Goal: Obtain resource: Download file/media

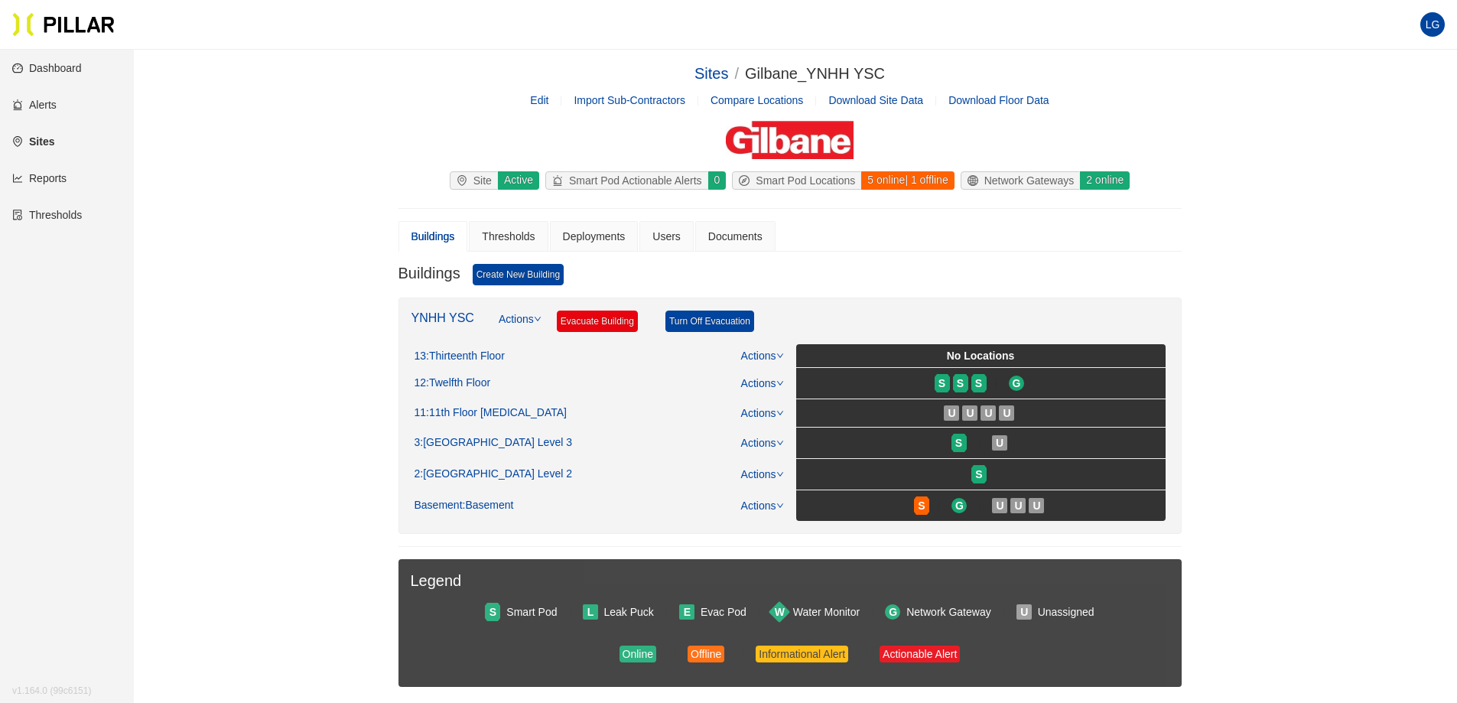
click at [55, 174] on link "Reports" at bounding box center [39, 178] width 54 height 12
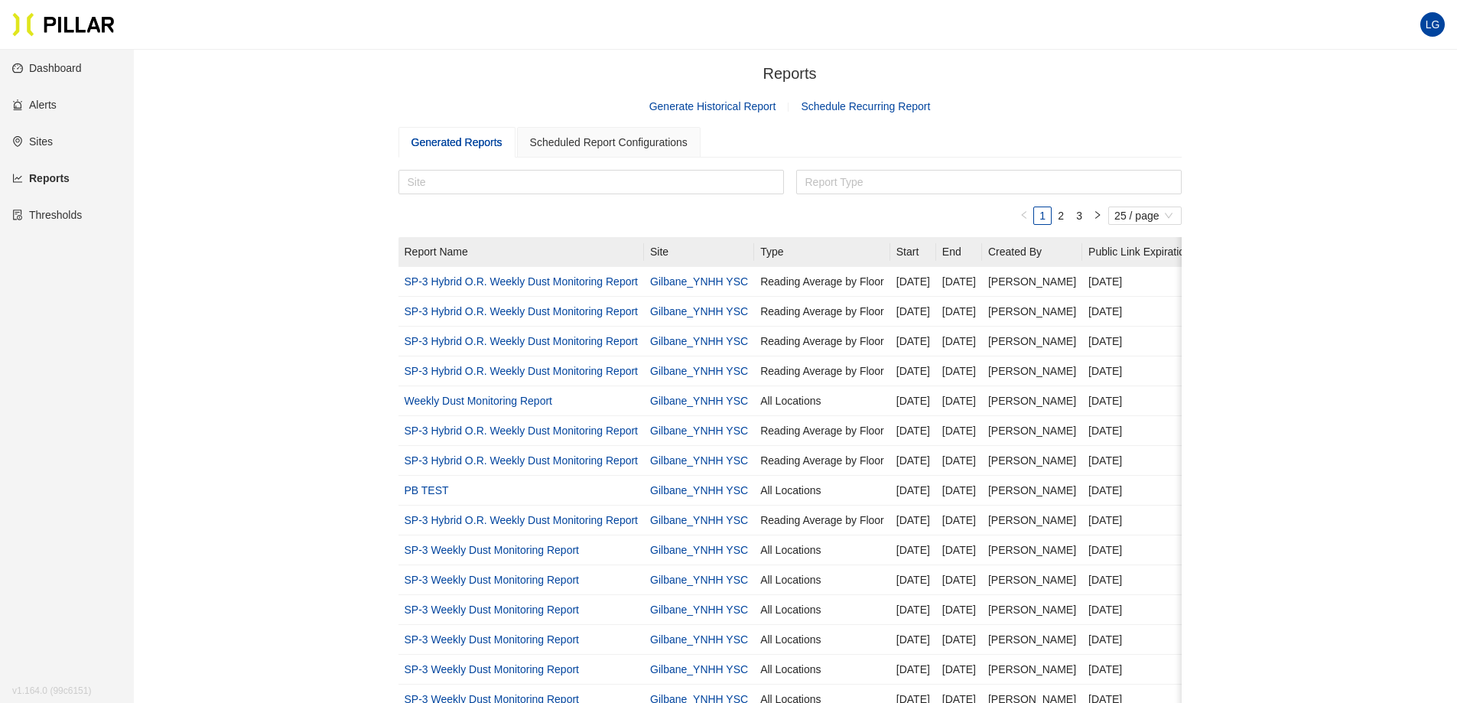
click at [696, 111] on link "Generate Historical Report" at bounding box center [712, 106] width 127 height 12
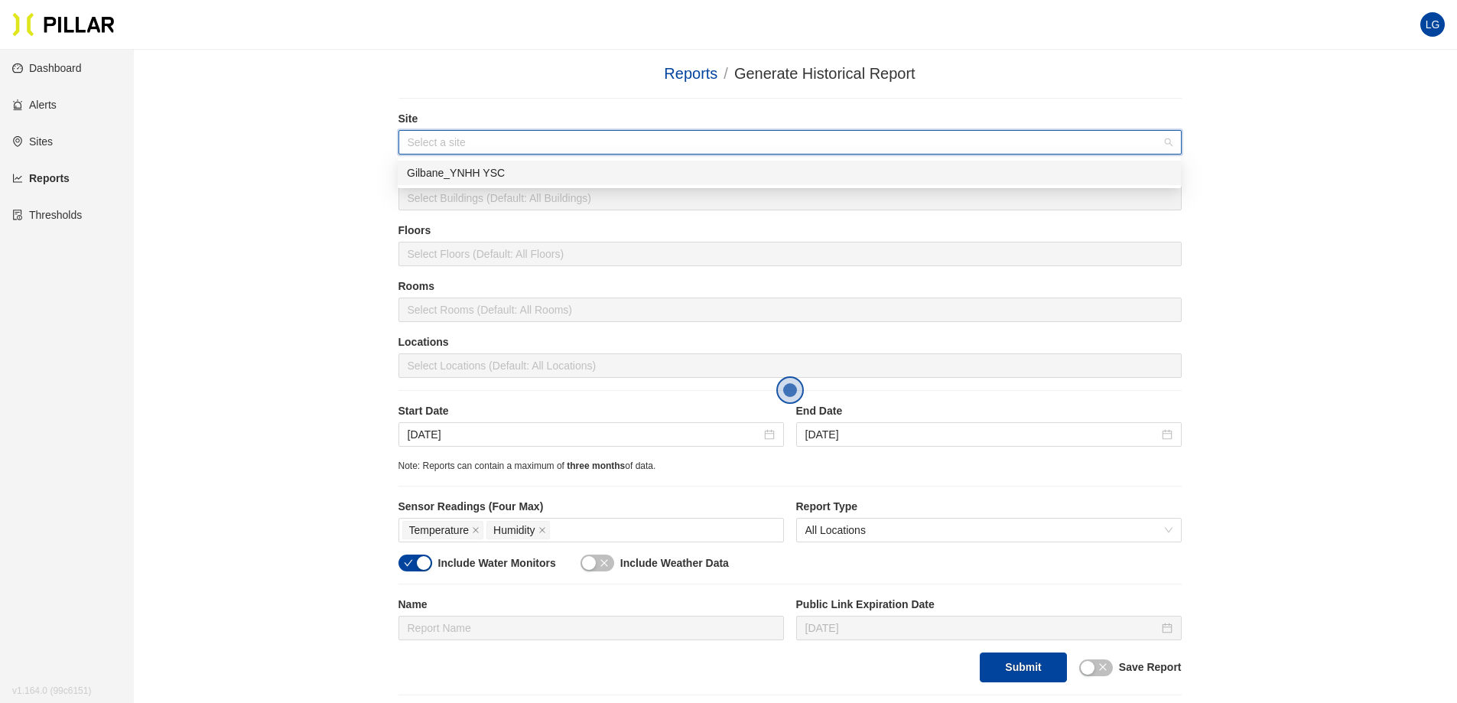
click at [495, 146] on input "search" at bounding box center [785, 142] width 754 height 23
click at [473, 176] on div "Gilbane_YNHH YSC" at bounding box center [789, 172] width 765 height 17
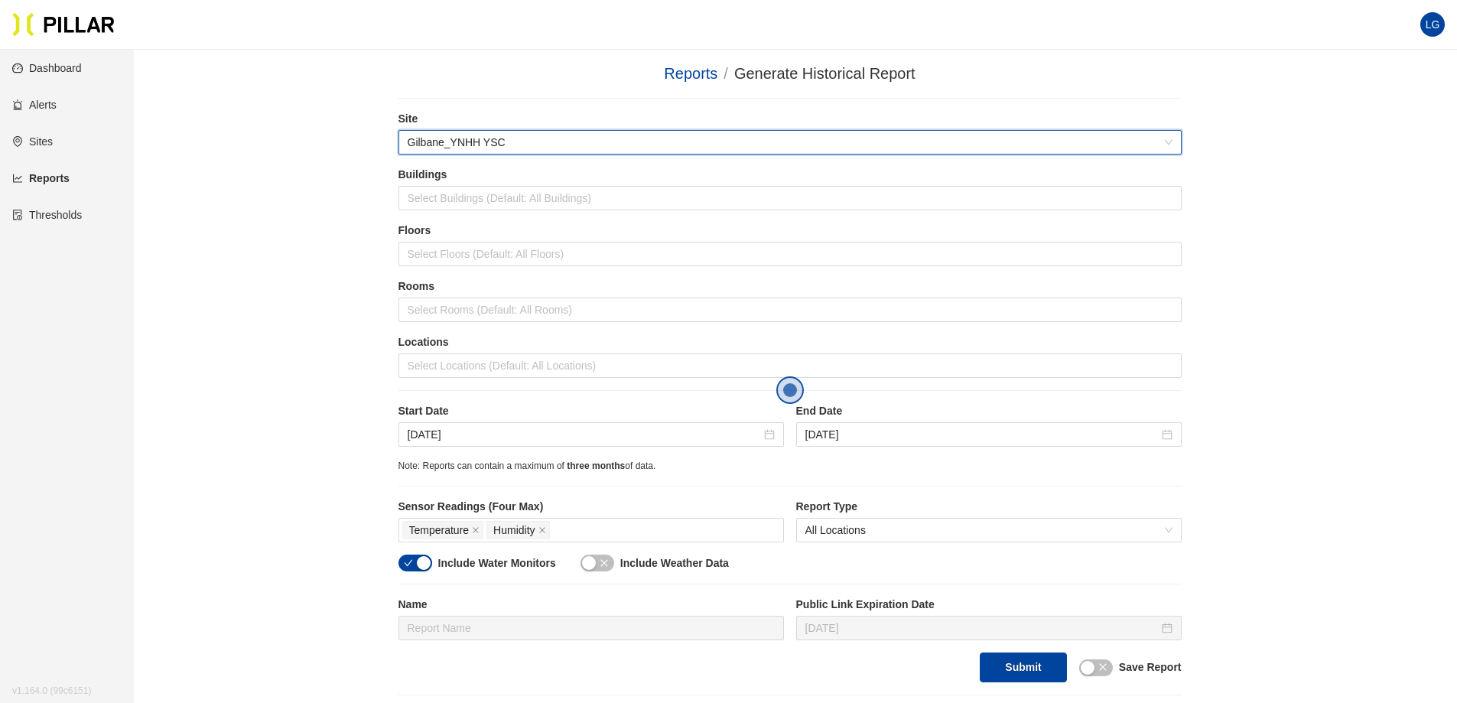
drag, startPoint x: 400, startPoint y: 182, endPoint x: 391, endPoint y: 187, distance: 10.6
click at [398, 184] on div "Buildings Select Buildings (Default: All Buildings)" at bounding box center [789, 189] width 783 height 44
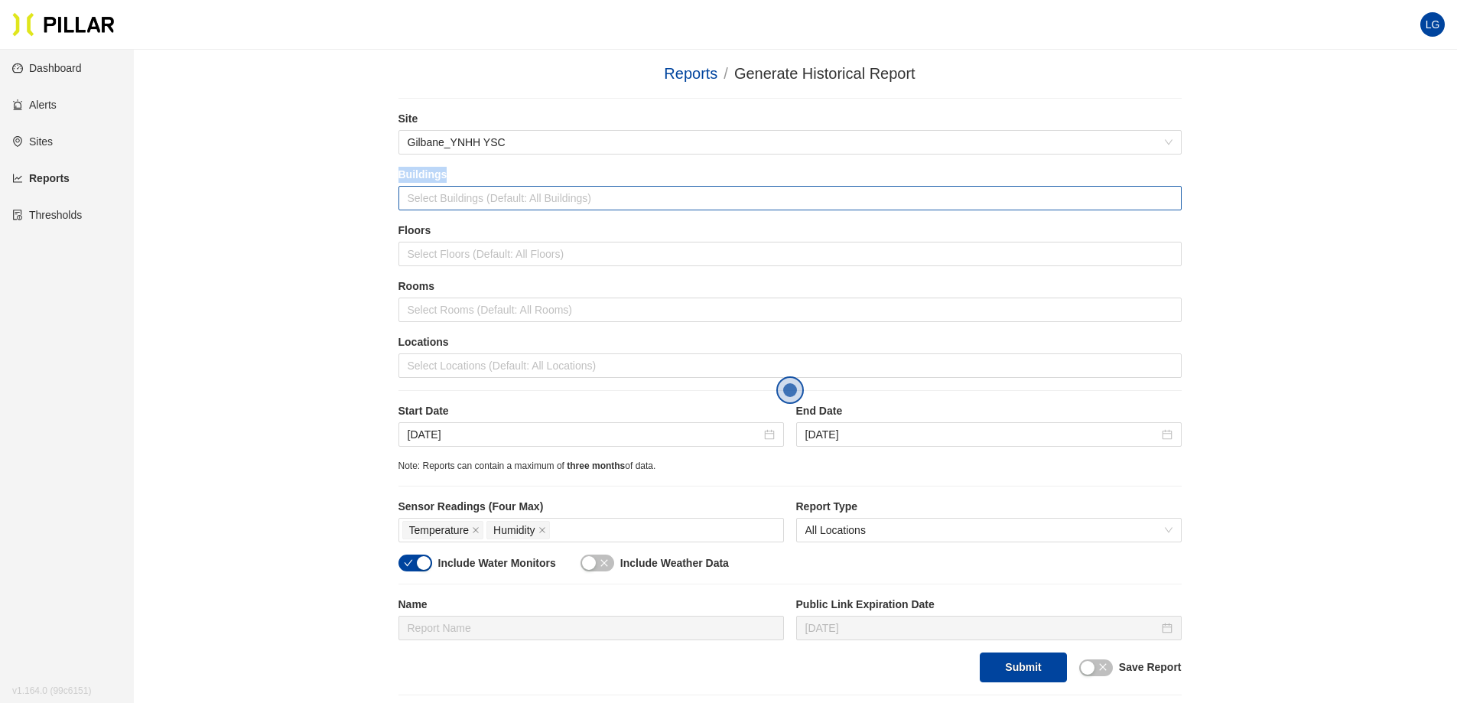
click at [431, 197] on div at bounding box center [789, 197] width 775 height 21
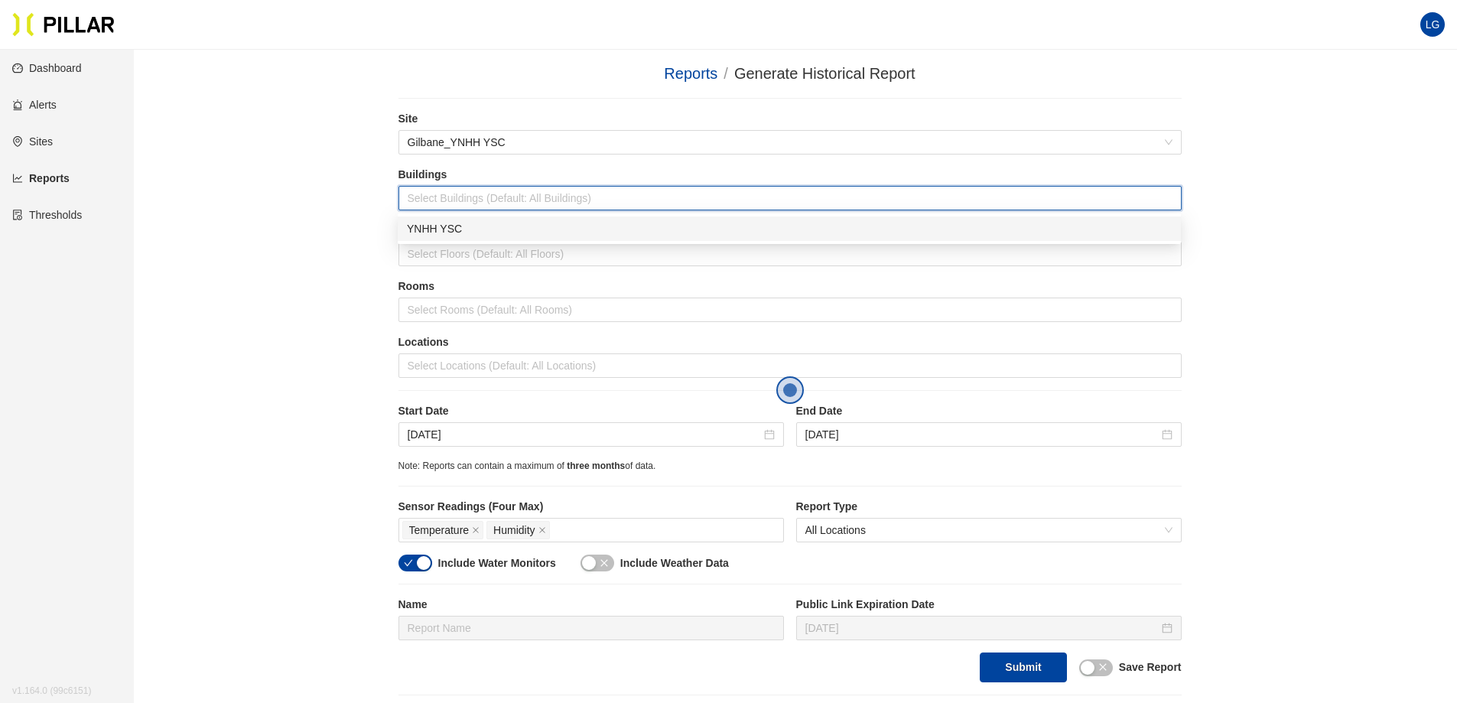
click at [455, 232] on div "YNHH YSC" at bounding box center [789, 228] width 765 height 17
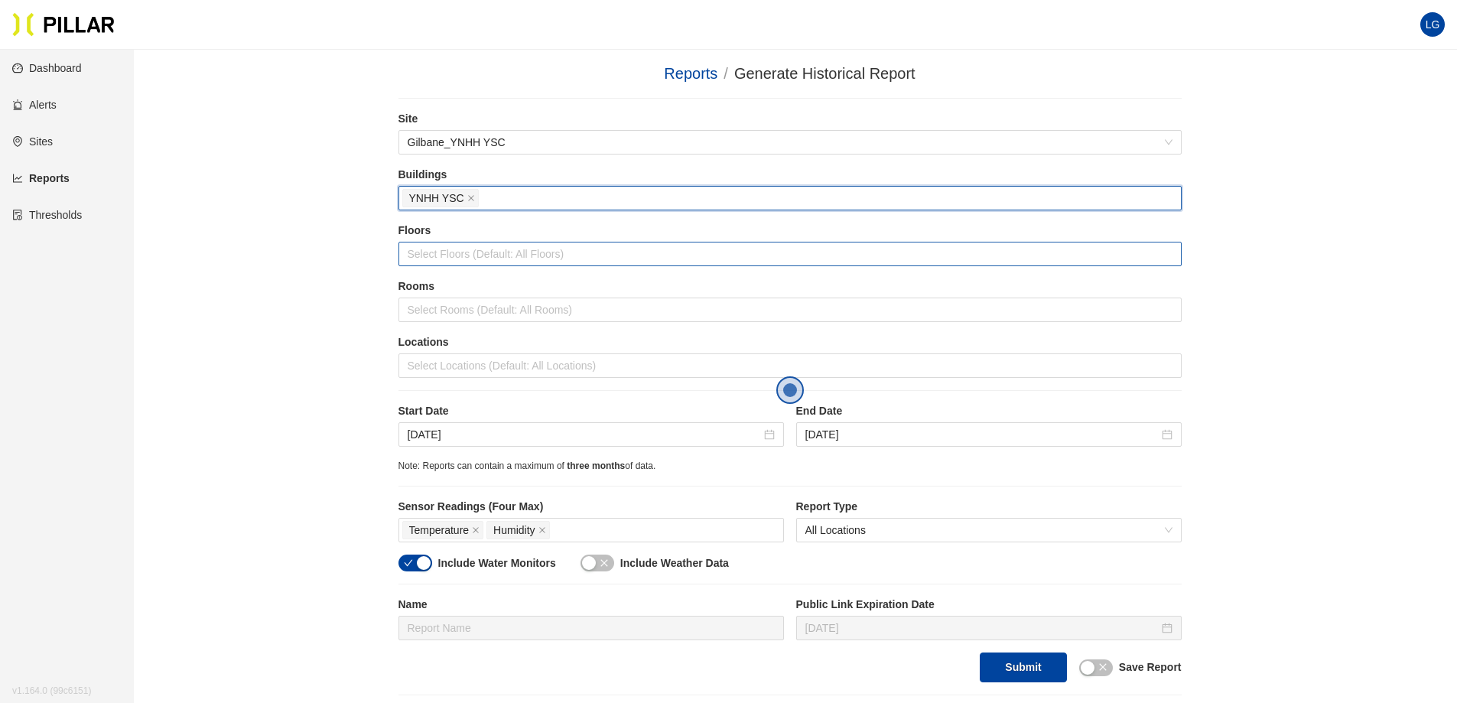
click at [454, 252] on div at bounding box center [789, 253] width 775 height 21
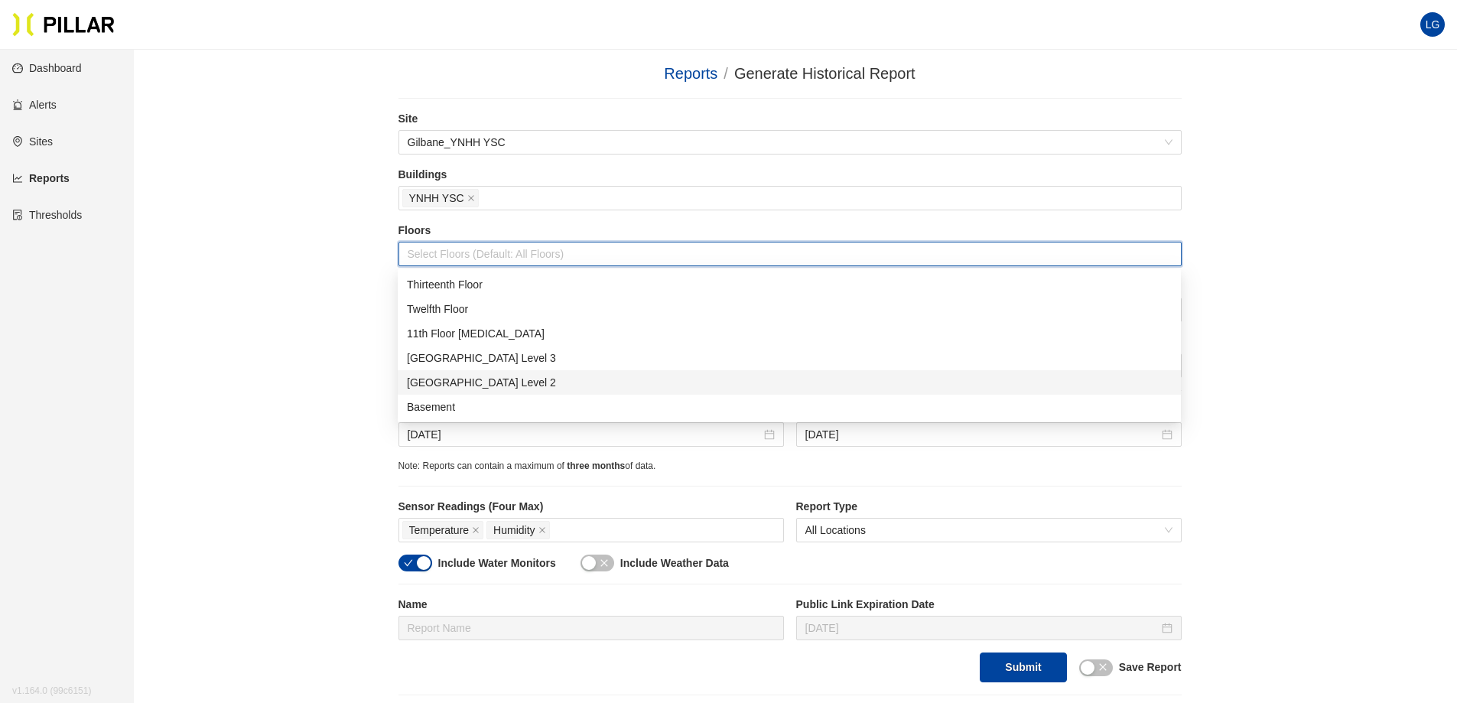
click at [482, 387] on div "[GEOGRAPHIC_DATA] Level 2" at bounding box center [789, 382] width 765 height 17
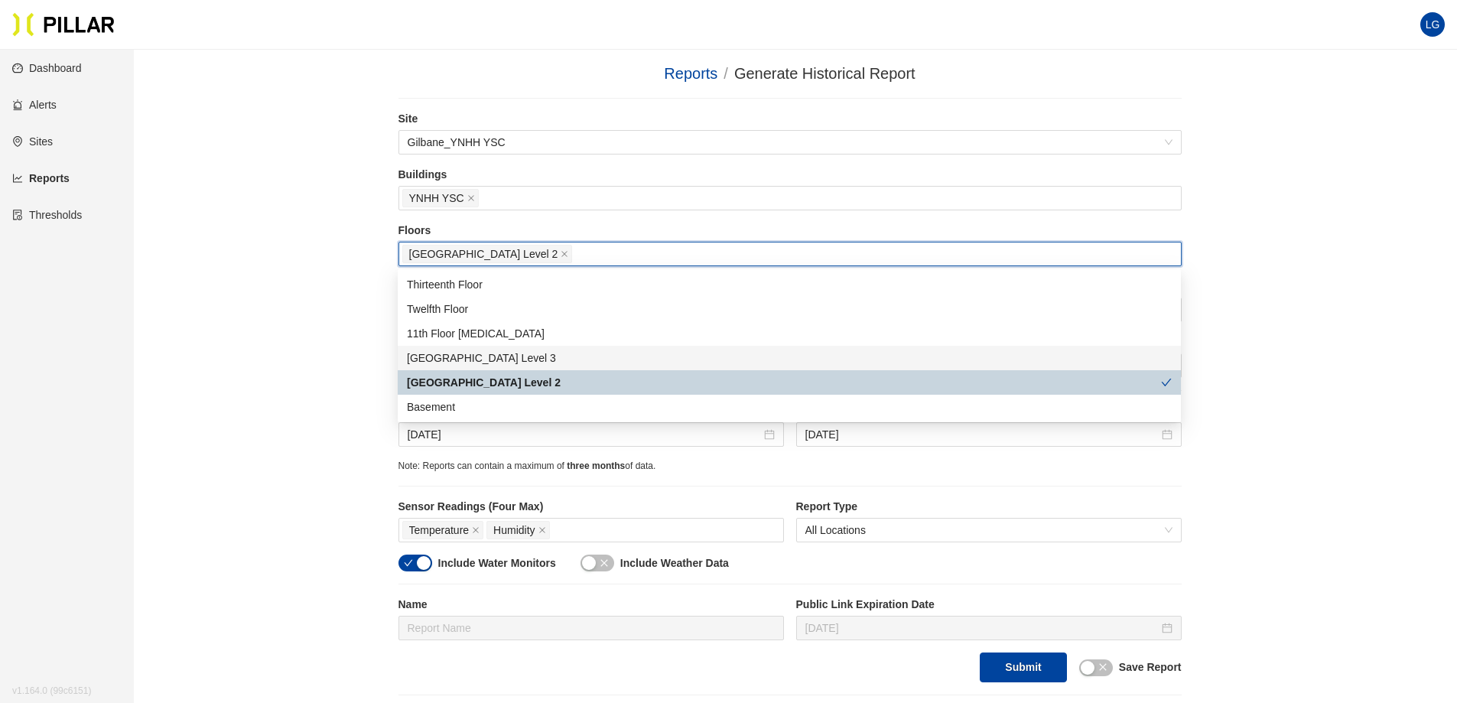
click at [304, 305] on div "Reports / Generate Historical Report / Site Gilbane_YNHH YSC Buildings YNHH YSC…" at bounding box center [789, 378] width 1236 height 633
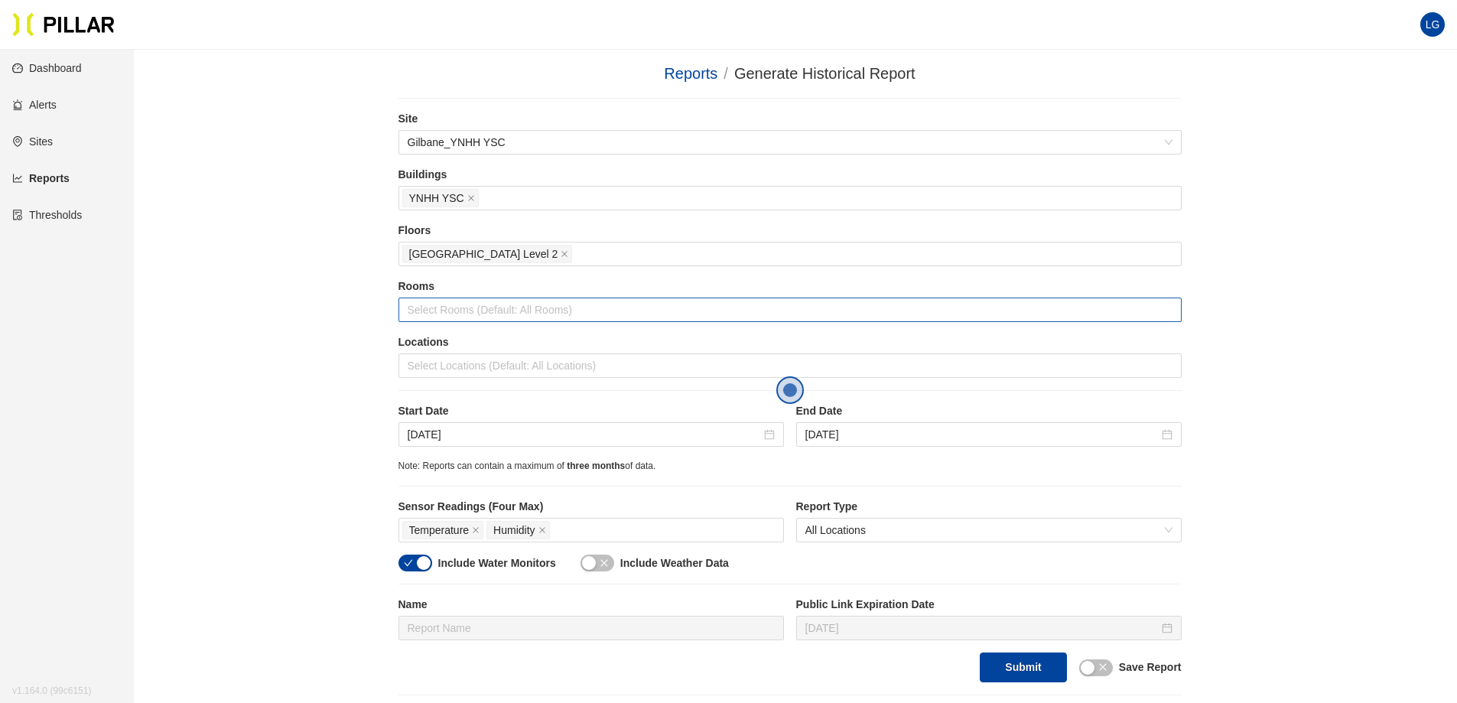
click at [474, 317] on div at bounding box center [789, 309] width 775 height 21
drag, startPoint x: 327, startPoint y: 301, endPoint x: 391, endPoint y: 320, distance: 67.5
click at [328, 301] on div "Reports / Generate Historical Report / Site Gilbane_YNHH YSC Buildings YNHH YSC…" at bounding box center [789, 378] width 1236 height 633
drag, startPoint x: 484, startPoint y: 358, endPoint x: 477, endPoint y: 365, distance: 9.7
click at [482, 359] on div at bounding box center [789, 365] width 775 height 21
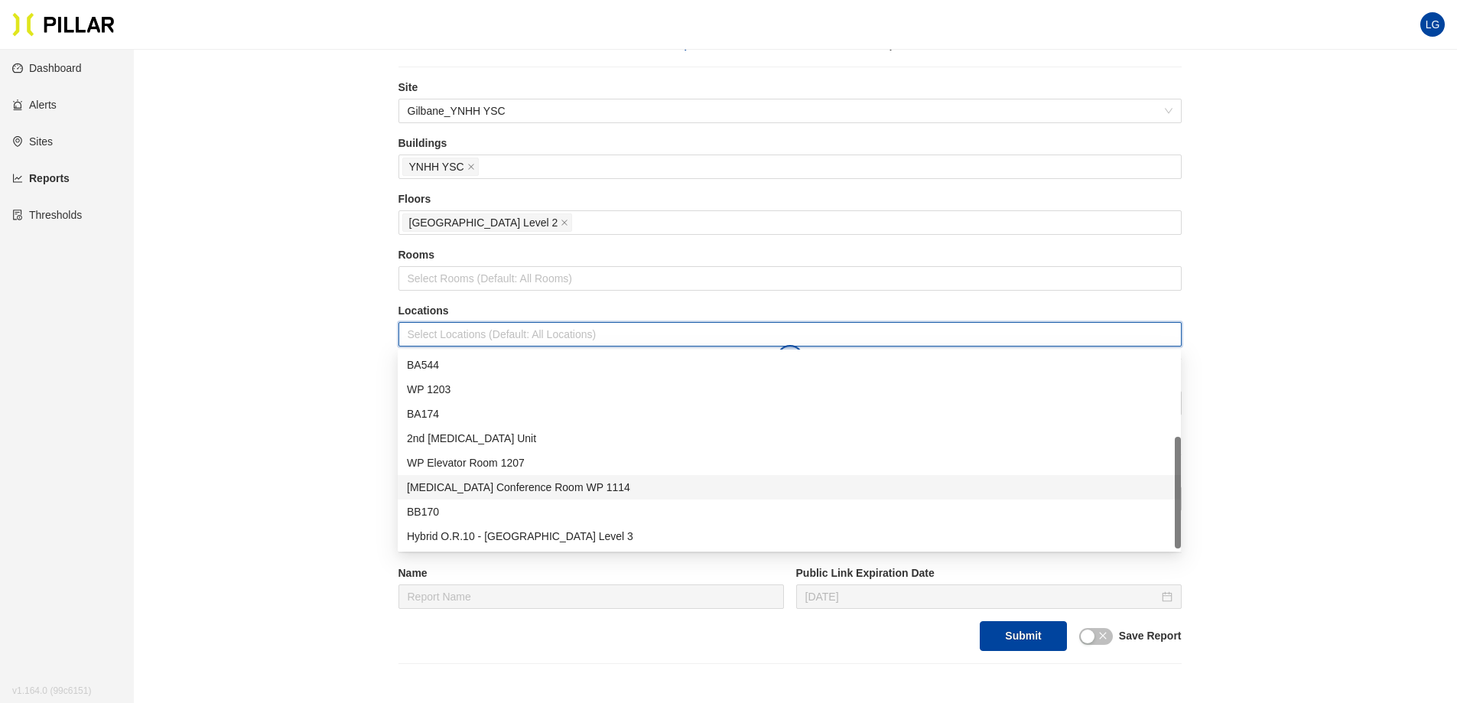
scroll to position [76, 0]
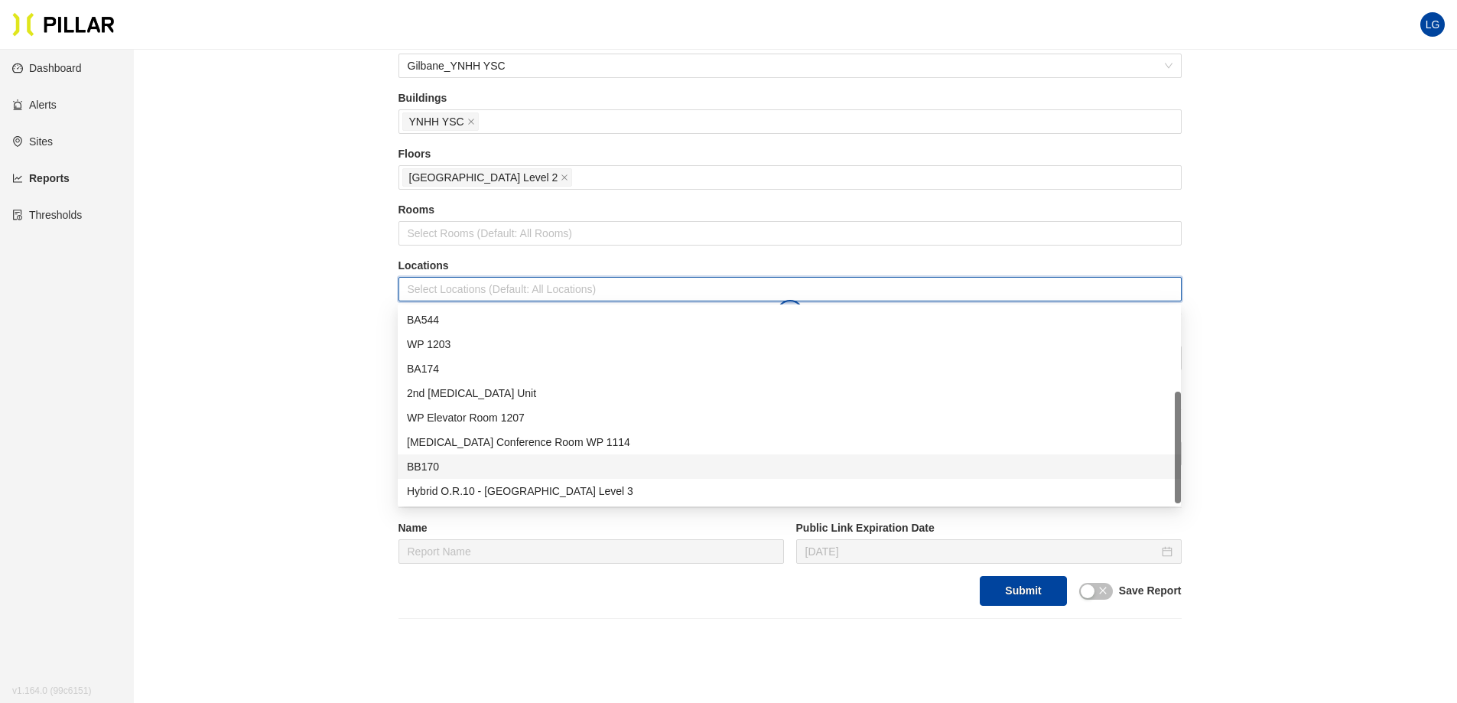
click at [467, 463] on div "BB170" at bounding box center [789, 466] width 765 height 17
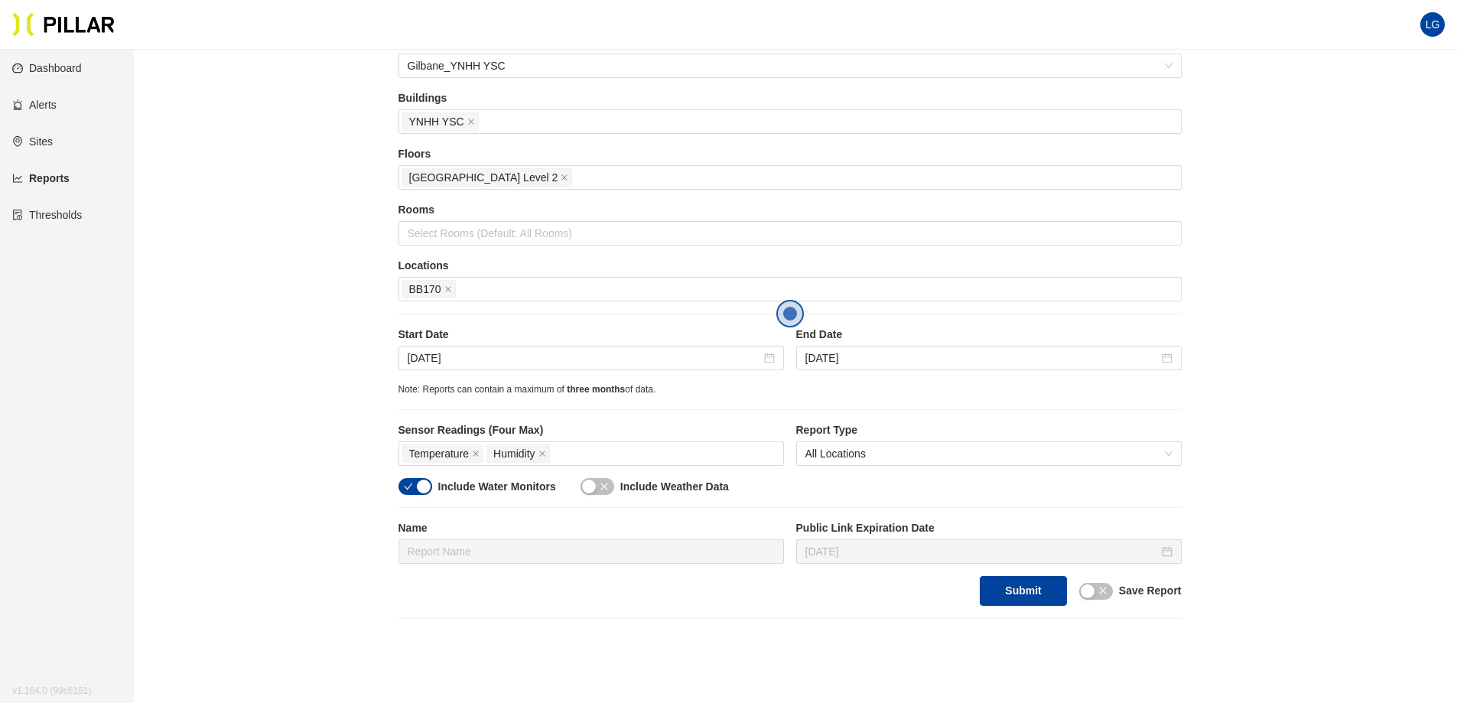
click at [307, 421] on div "Reports / Generate Historical Report / Site Gilbane_YNHH YSC Buildings YNHH YSC…" at bounding box center [789, 301] width 1236 height 633
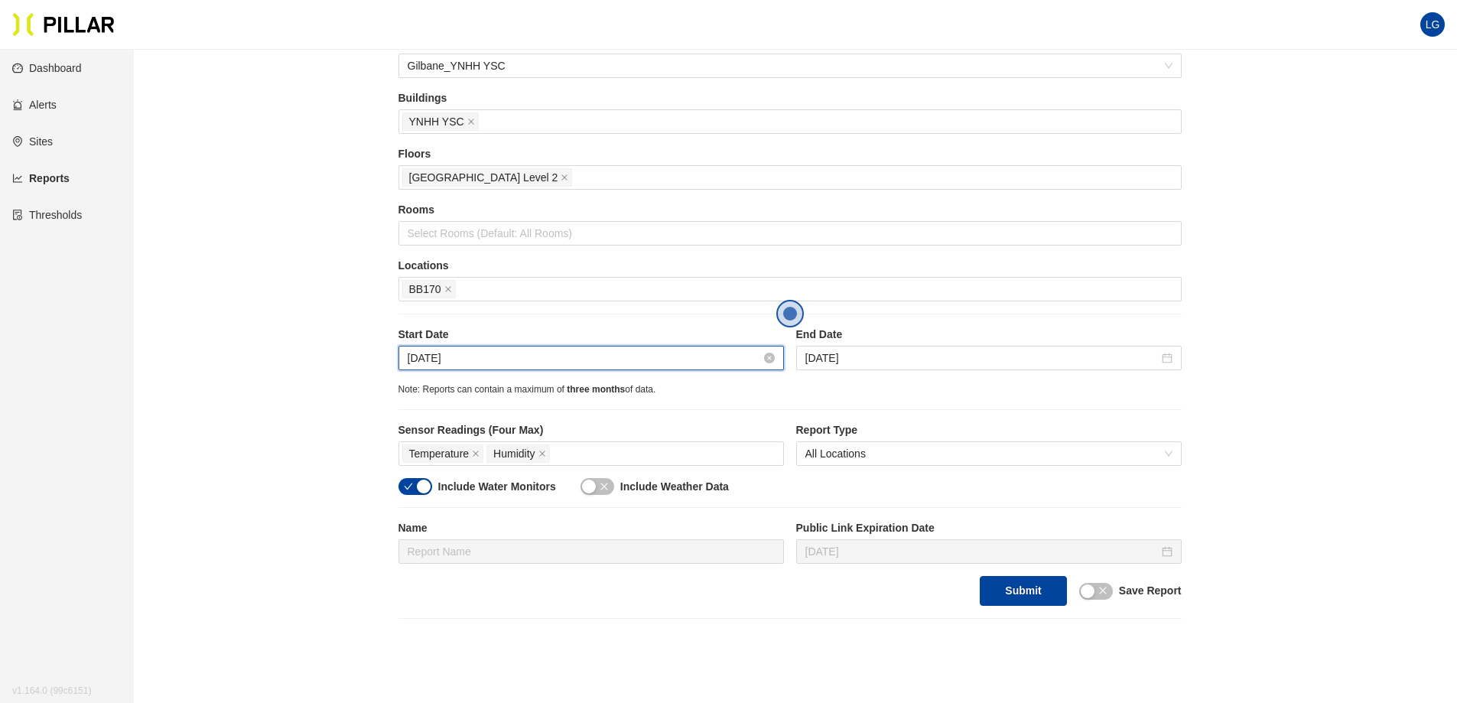
click at [650, 357] on input "[DATE]" at bounding box center [584, 357] width 353 height 17
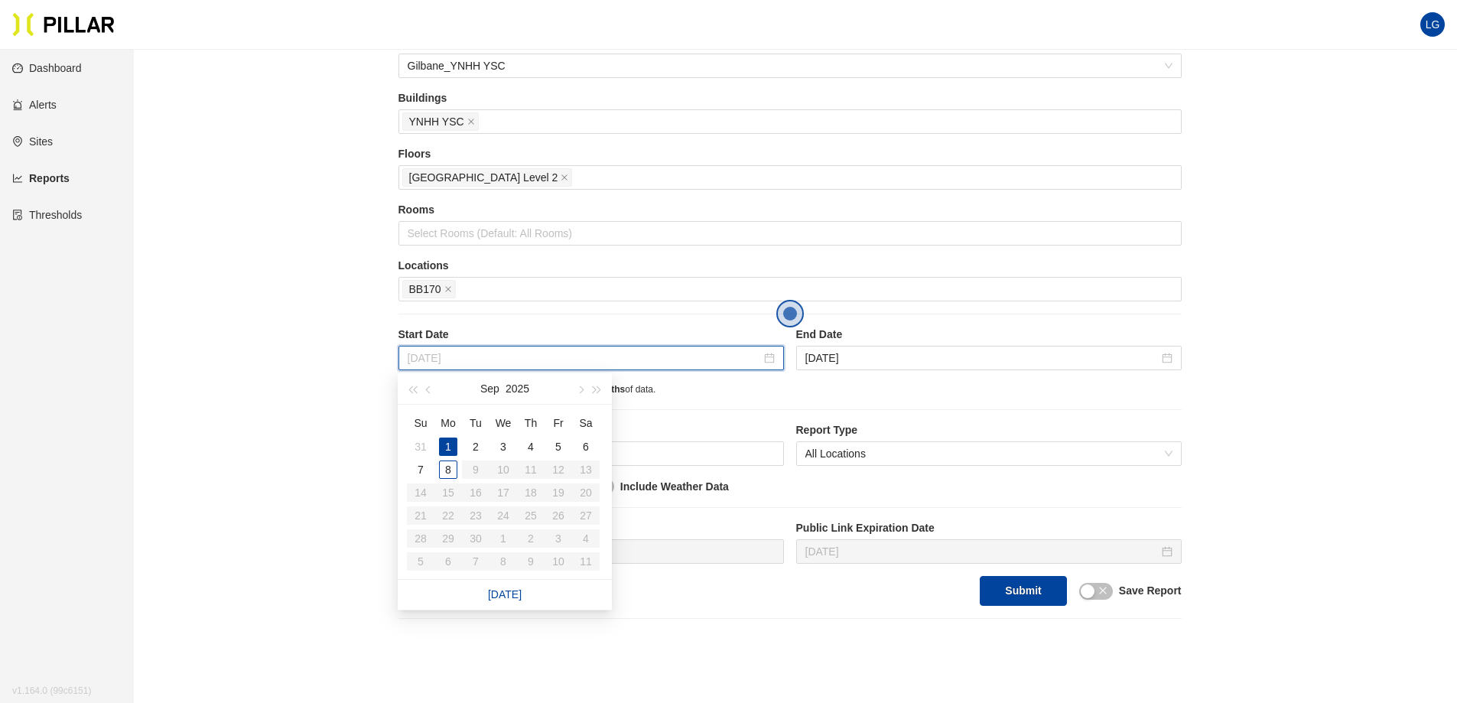
type input "[DATE]"
click at [860, 354] on input "[DATE]" at bounding box center [981, 357] width 353 height 17
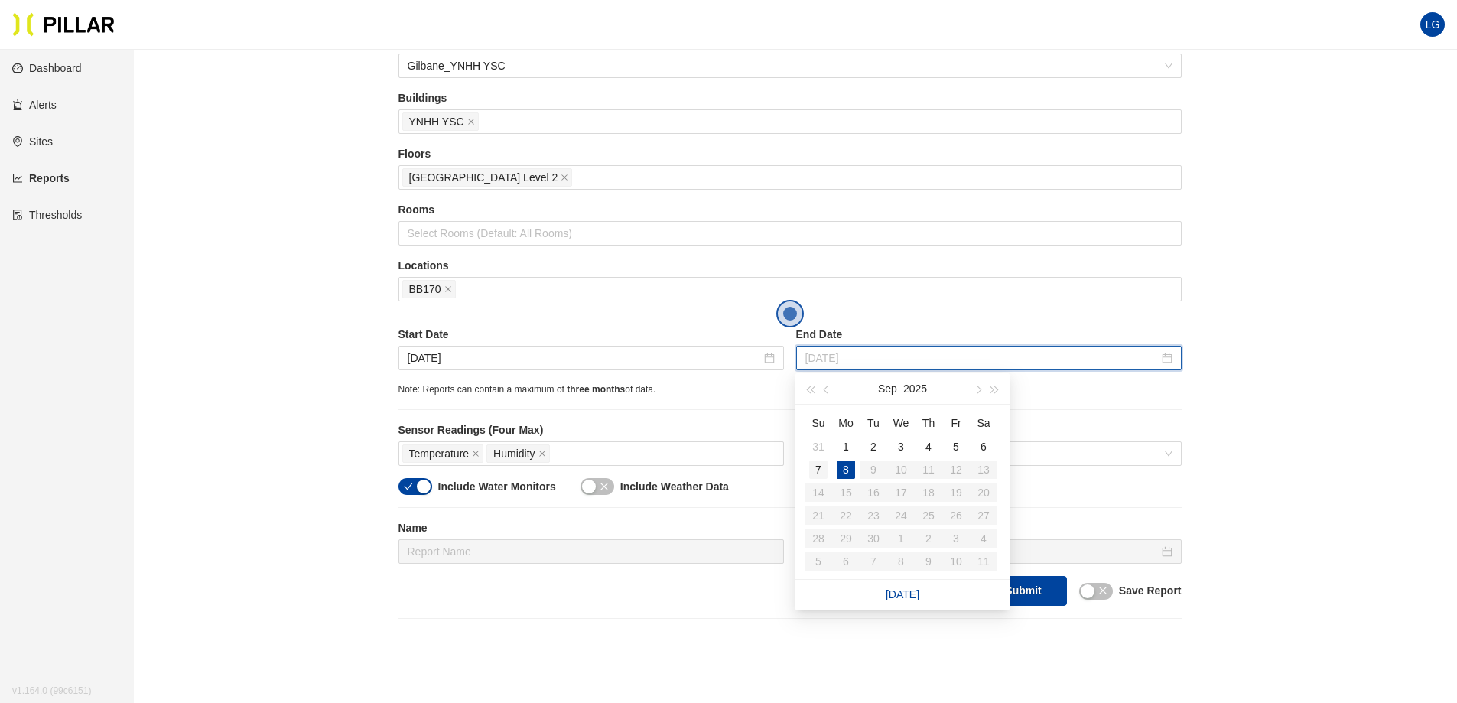
type input "[DATE]"
click at [820, 469] on div "7" at bounding box center [818, 469] width 18 height 18
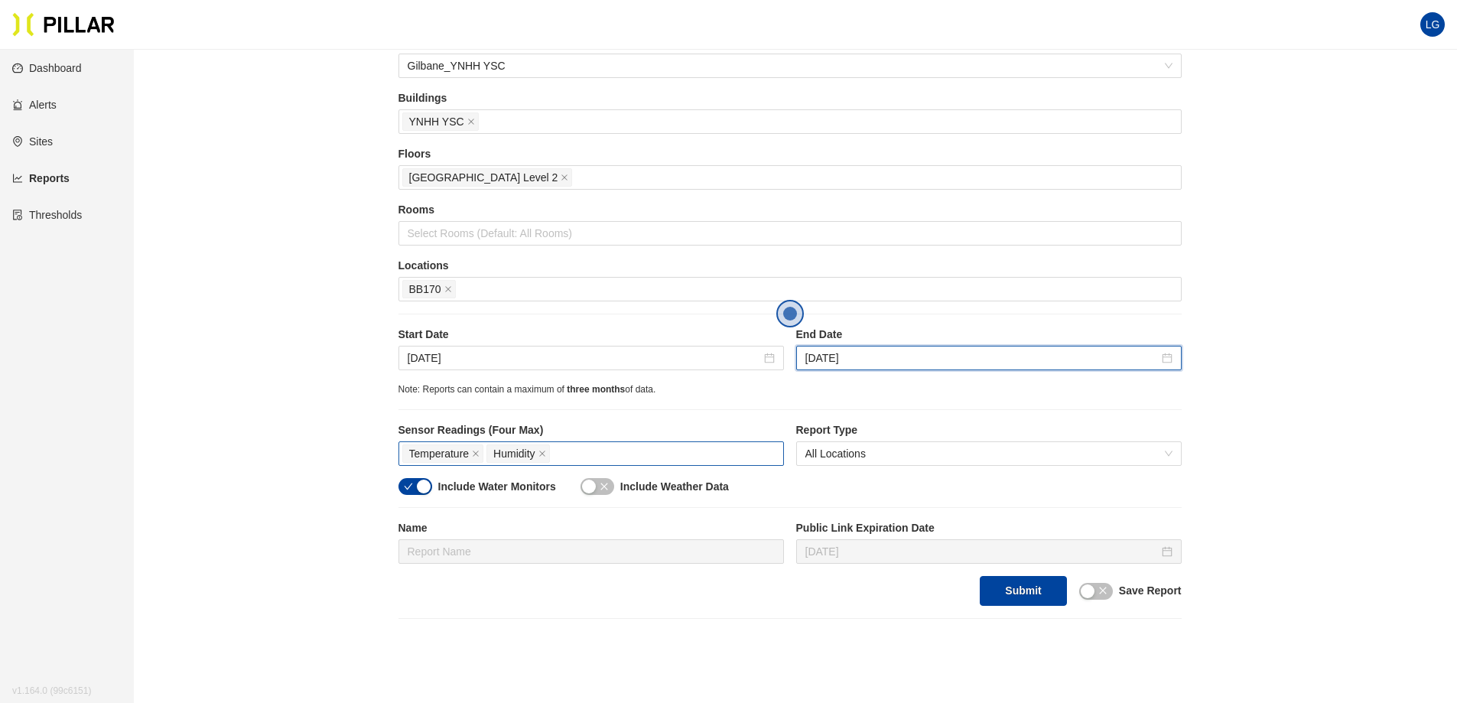
click at [625, 452] on div "Temperature Humidity" at bounding box center [591, 453] width 378 height 21
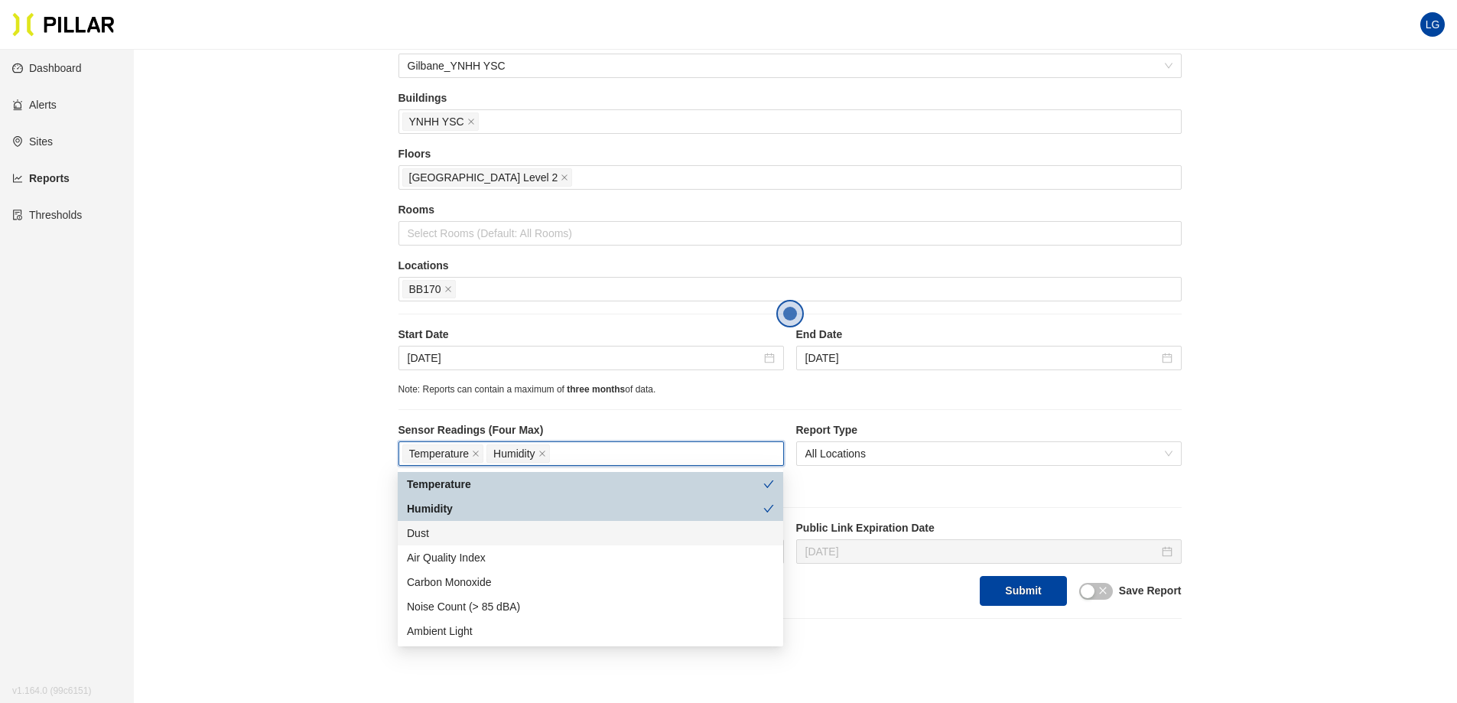
click at [484, 538] on div "Dust" at bounding box center [590, 533] width 367 height 17
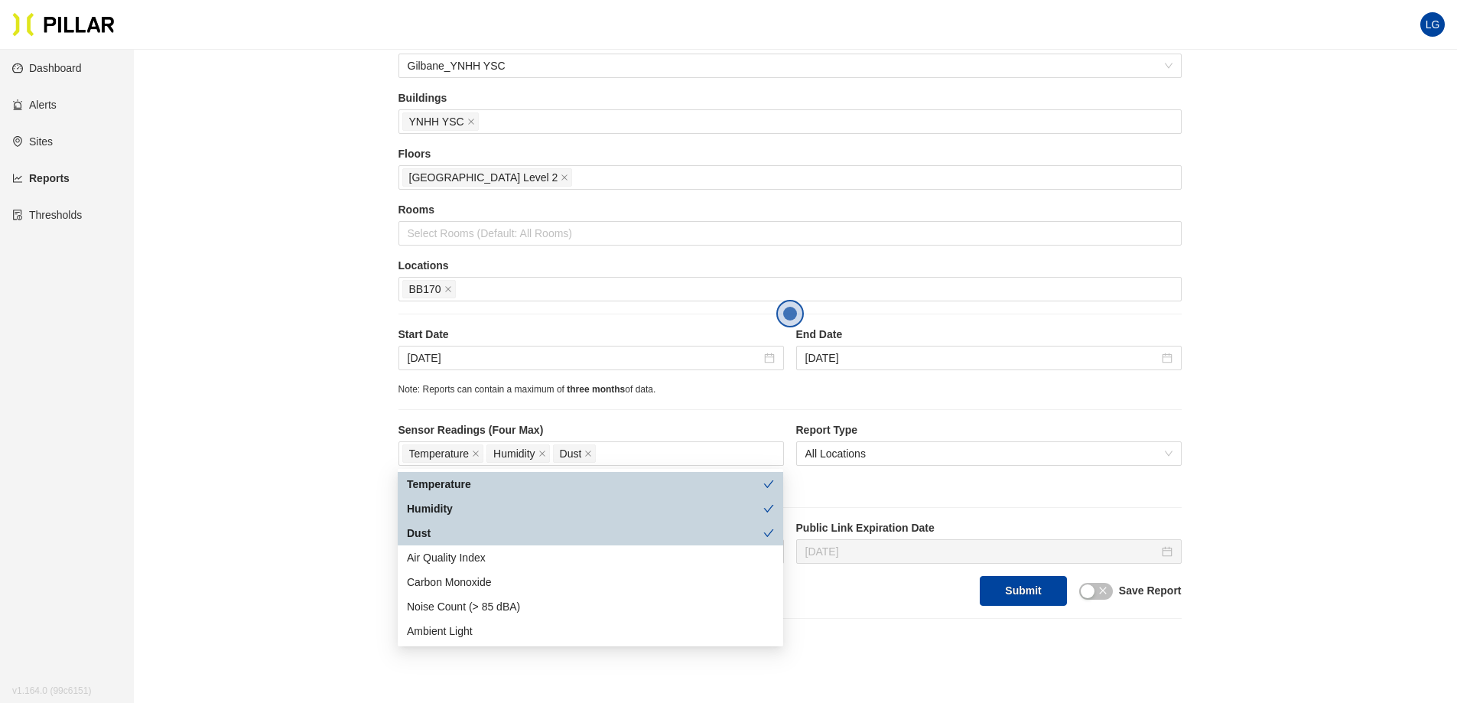
click at [223, 444] on div "Reports / Generate Historical Report / Site Gilbane_YNHH YSC Buildings YNHH YSC…" at bounding box center [789, 301] width 1236 height 633
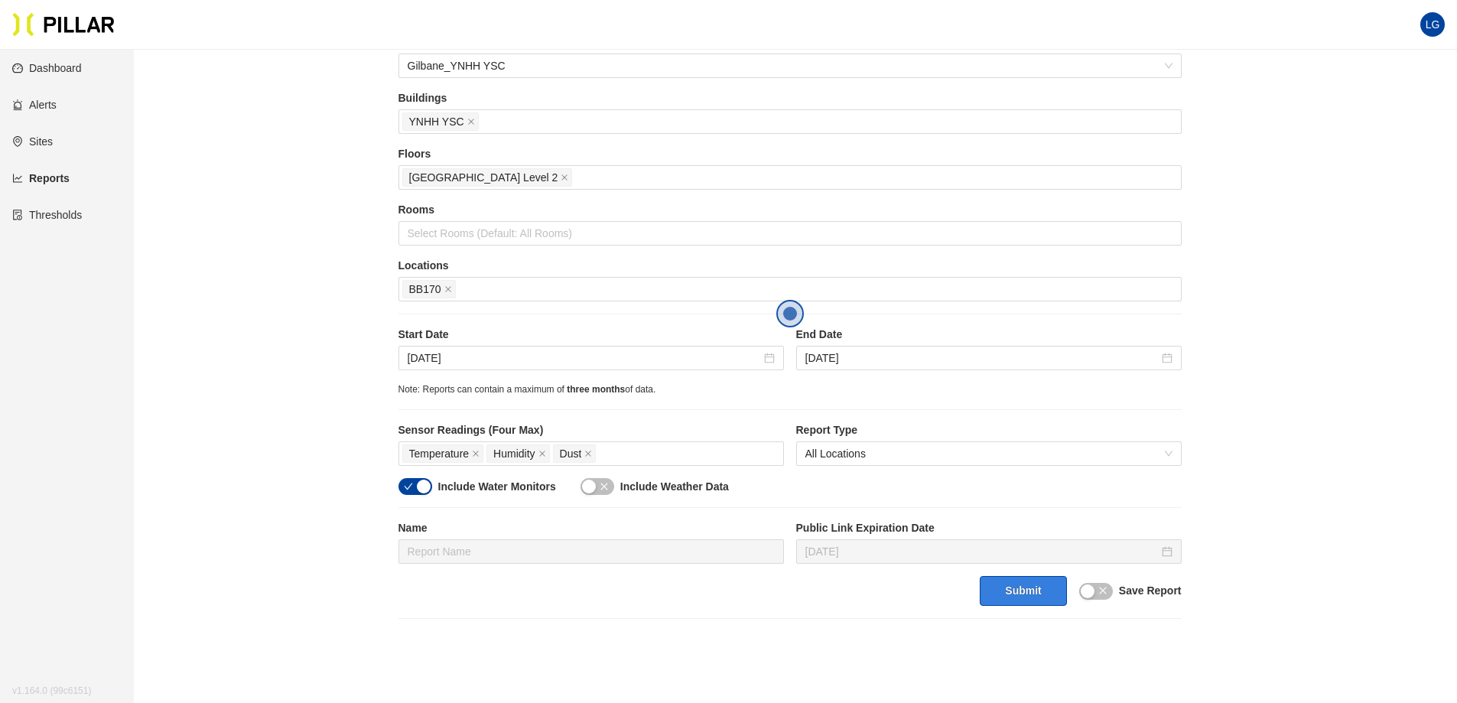
click at [1029, 597] on button "Submit" at bounding box center [1023, 591] width 86 height 30
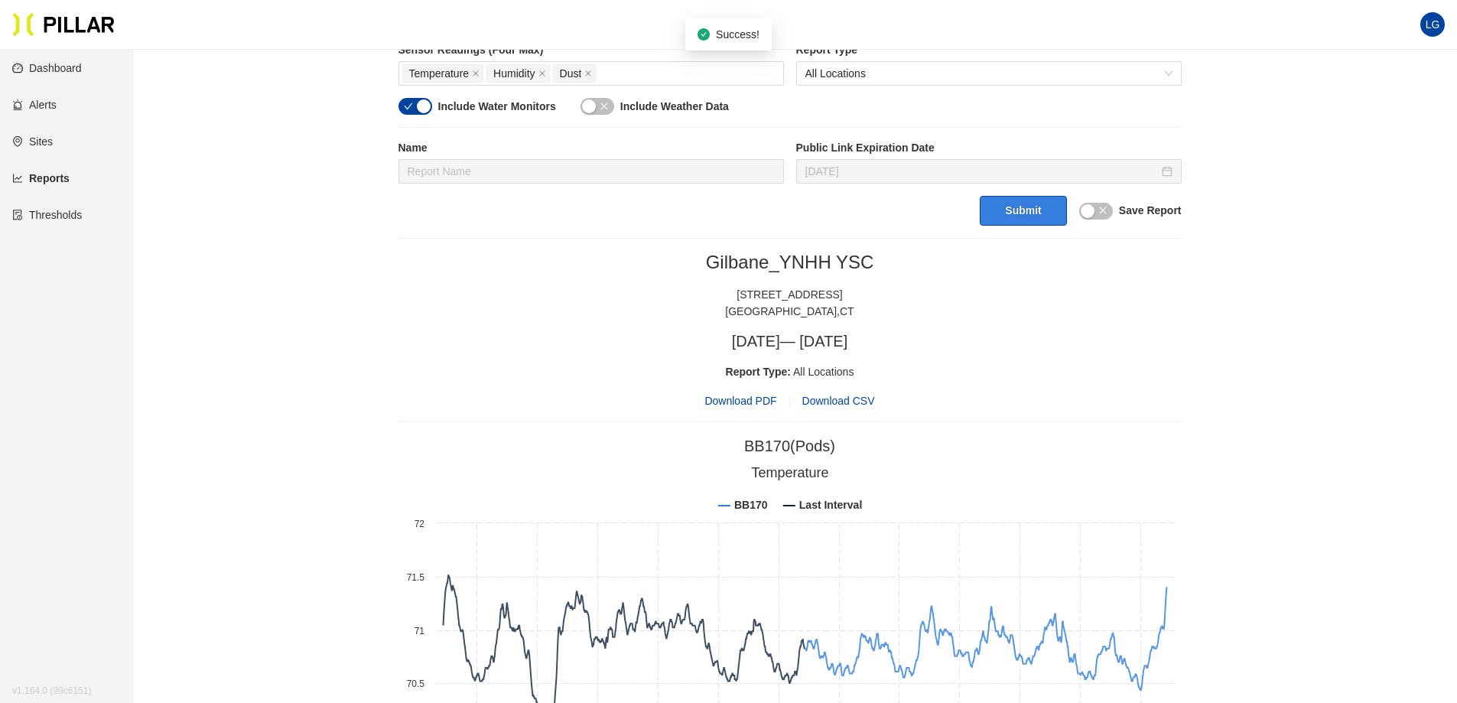
scroll to position [459, 0]
click at [710, 401] on span "Download PDF" at bounding box center [740, 398] width 72 height 17
